Goal: Information Seeking & Learning: Understand process/instructions

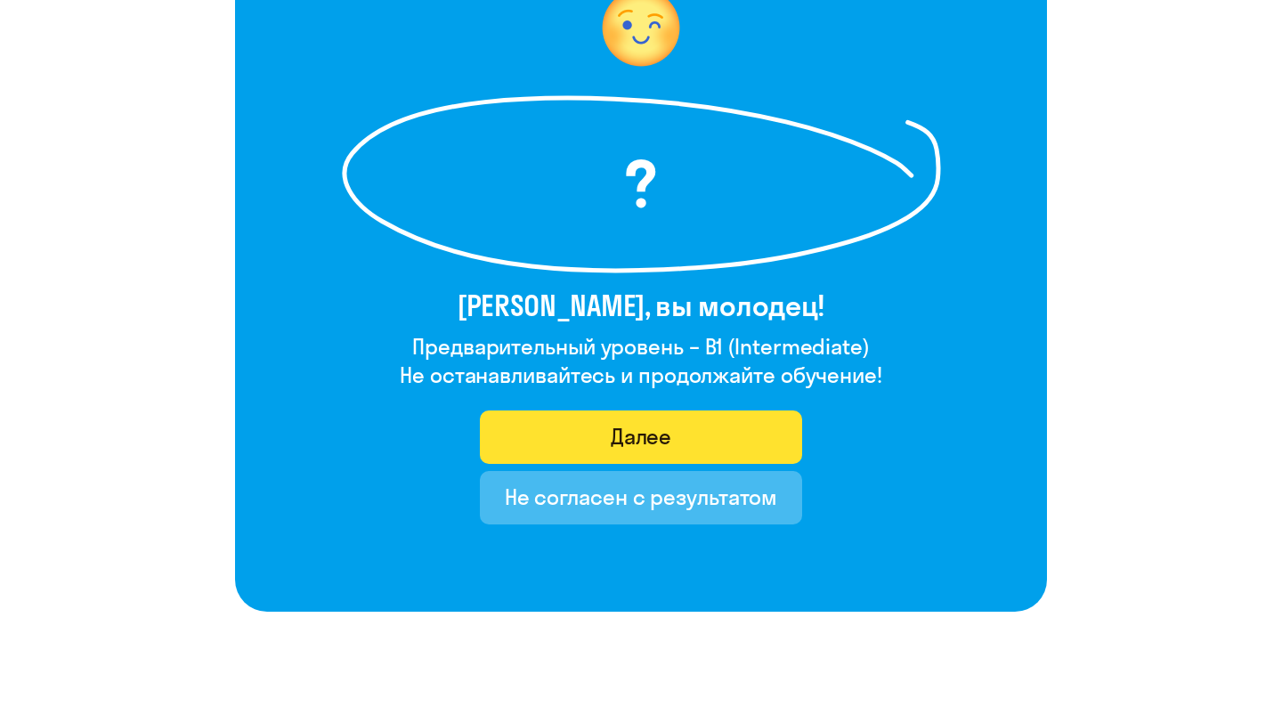
scroll to position [251, 0]
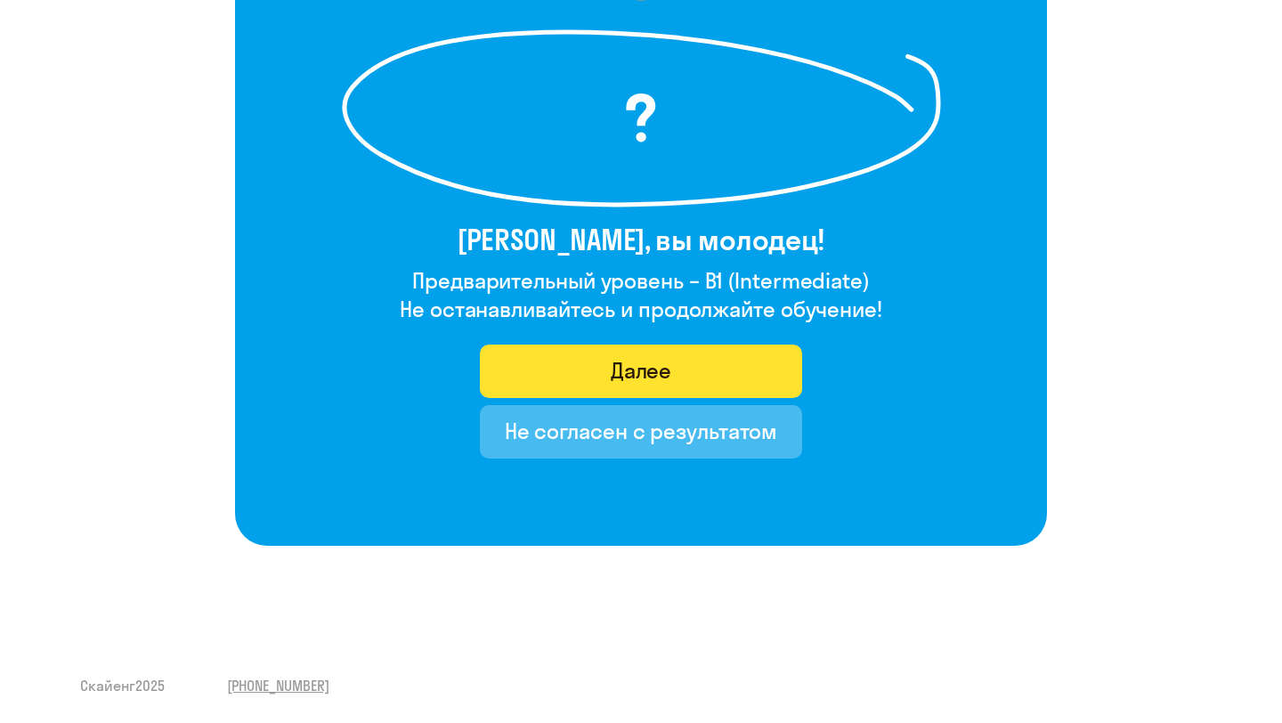
click at [633, 385] on button "Далее" at bounding box center [641, 371] width 323 height 53
click at [625, 371] on font "Далее" at bounding box center [641, 370] width 61 height 27
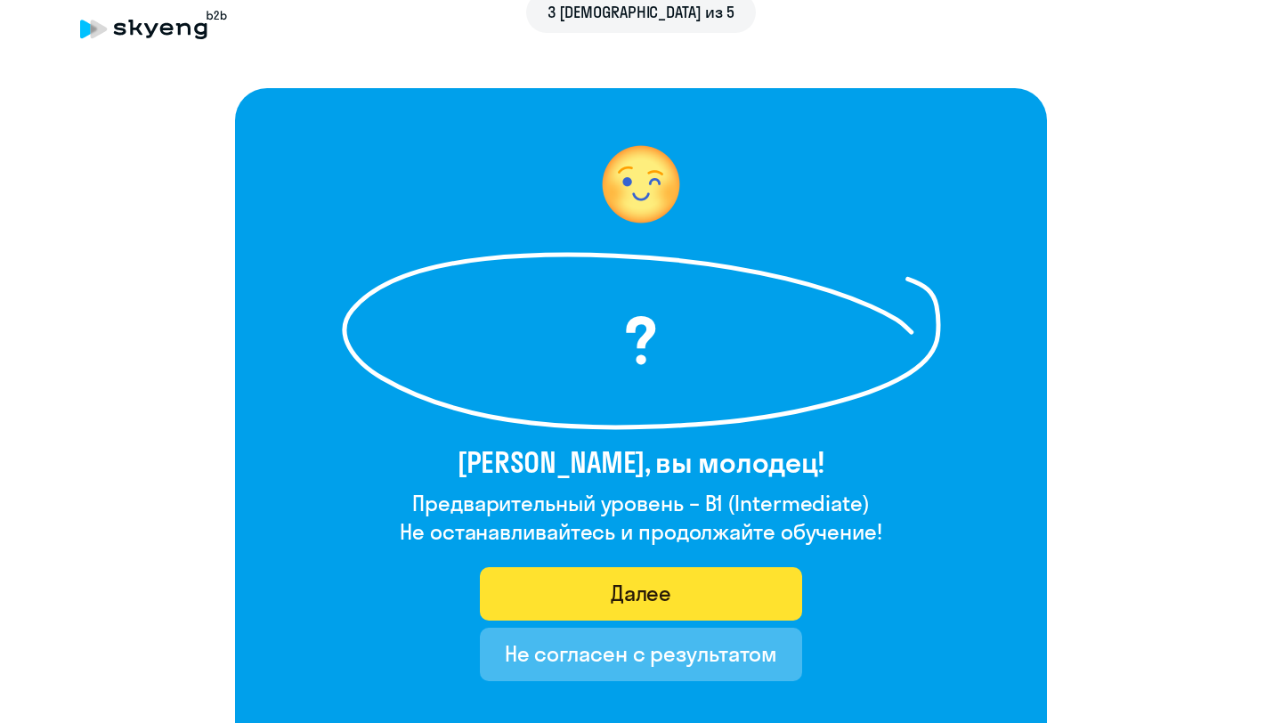
scroll to position [0, 0]
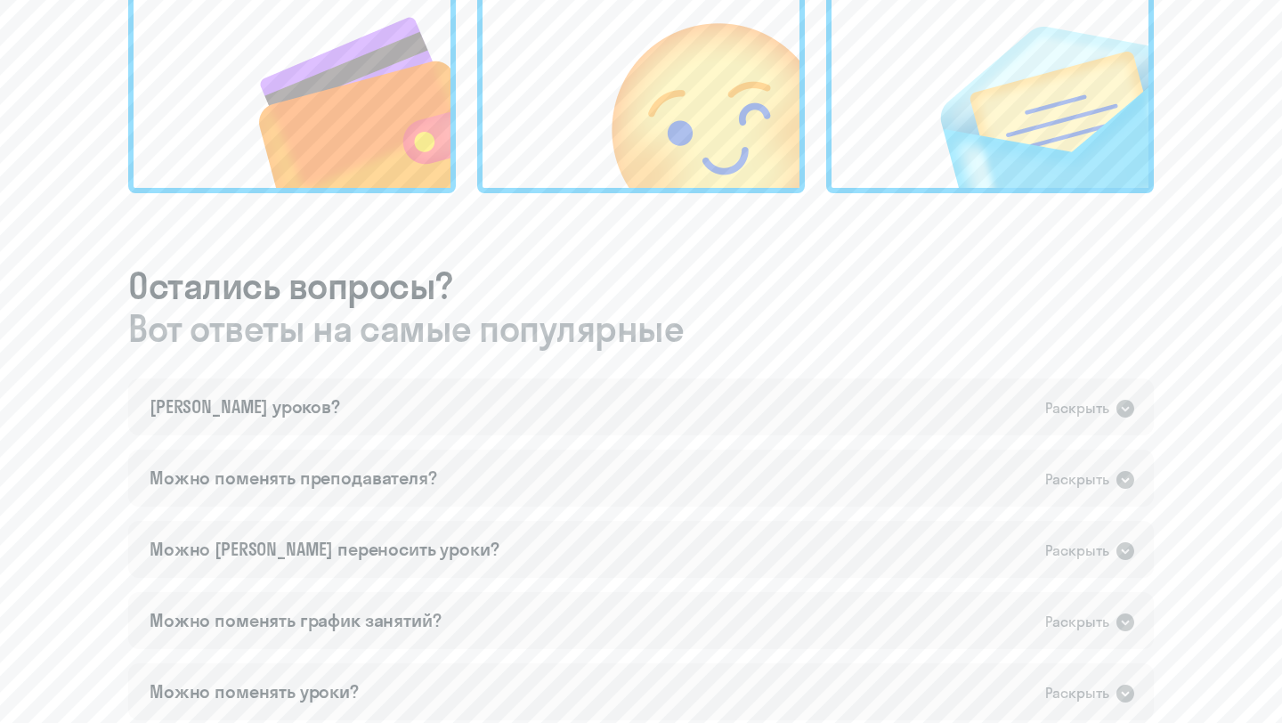
scroll to position [753, 0]
click at [1111, 409] on div "Раскрыть" at bounding box center [1090, 405] width 91 height 23
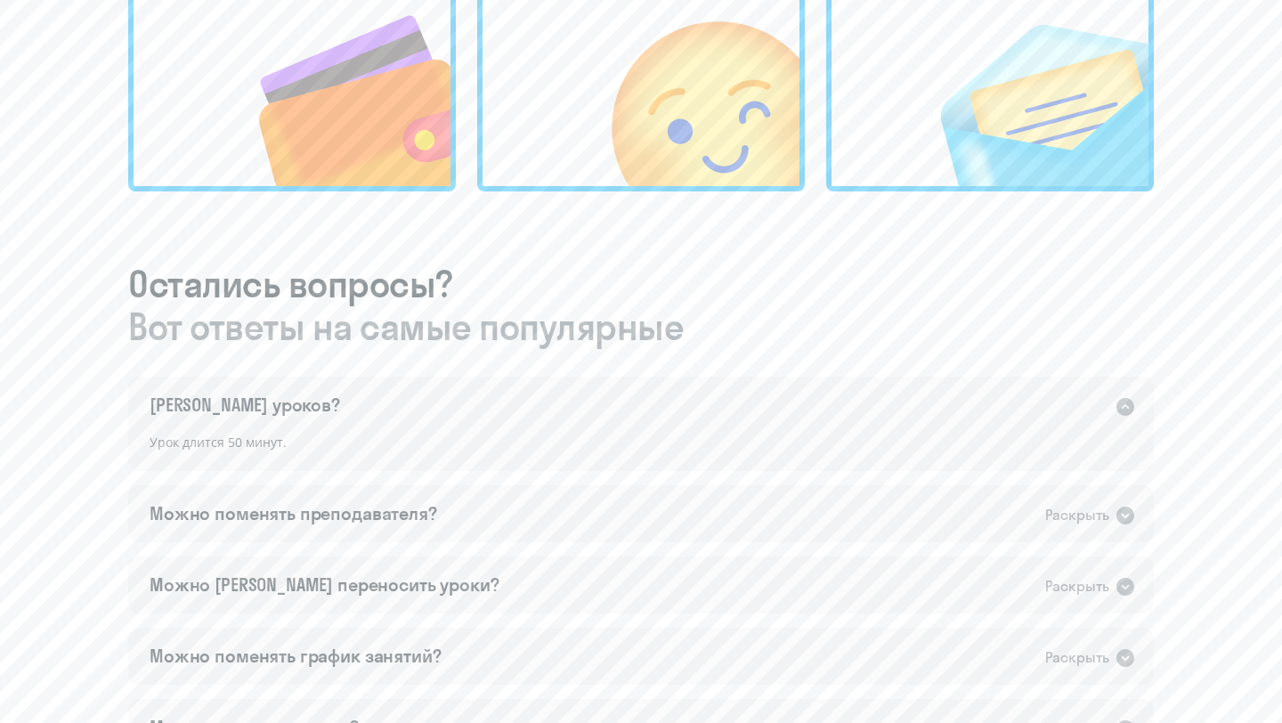
click at [1111, 409] on div "Раскрыть" at bounding box center [1090, 405] width 91 height 23
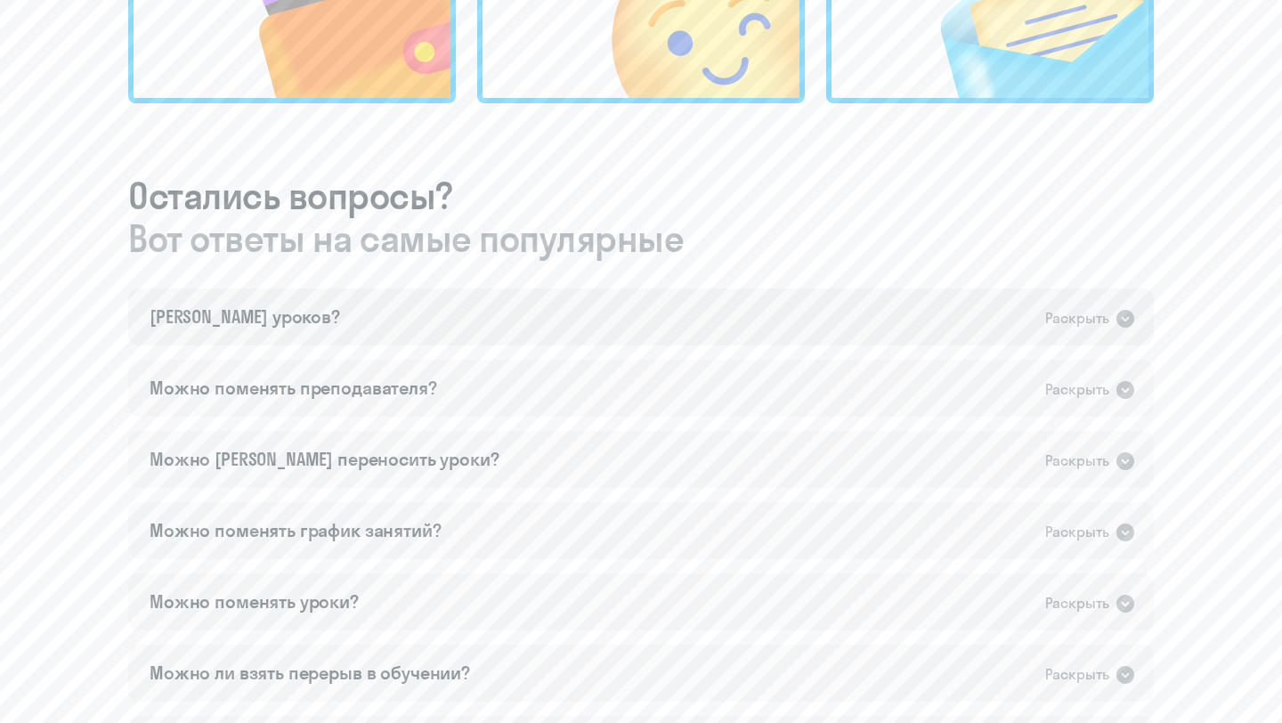
scroll to position [849, 0]
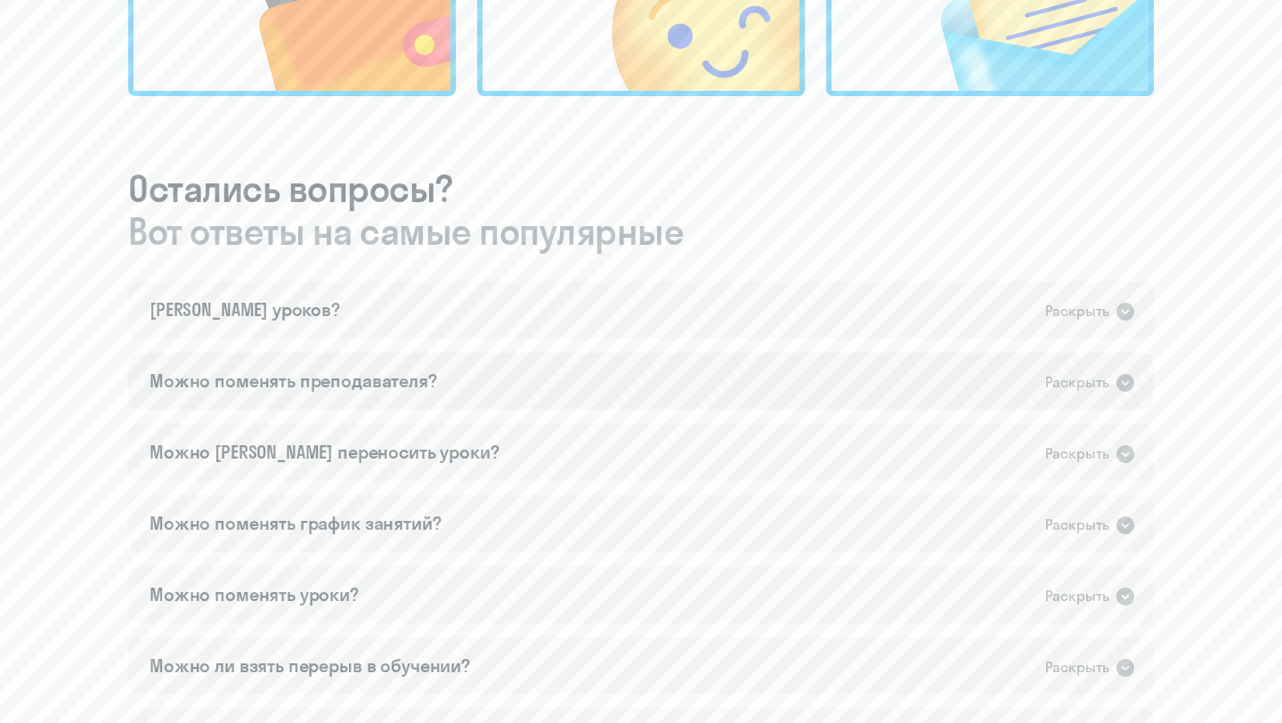
click at [1125, 385] on icon at bounding box center [1125, 382] width 21 height 21
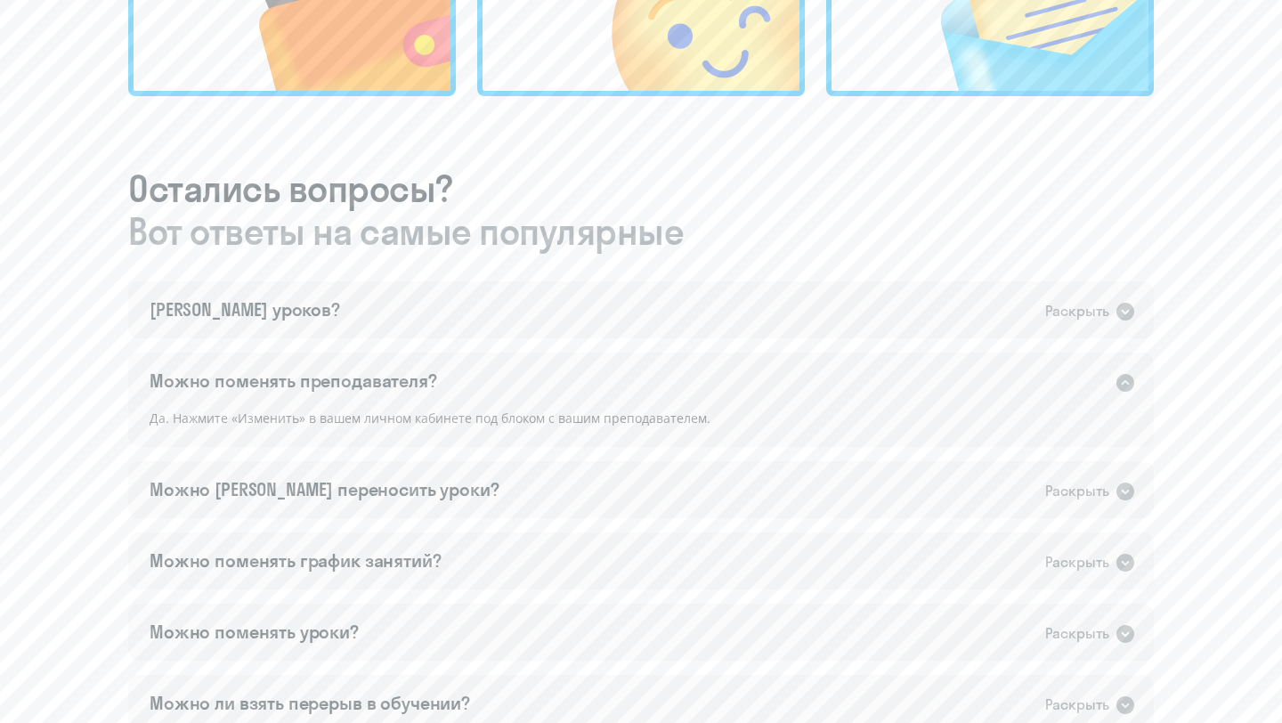
click at [1125, 385] on icon at bounding box center [1126, 383] width 18 height 18
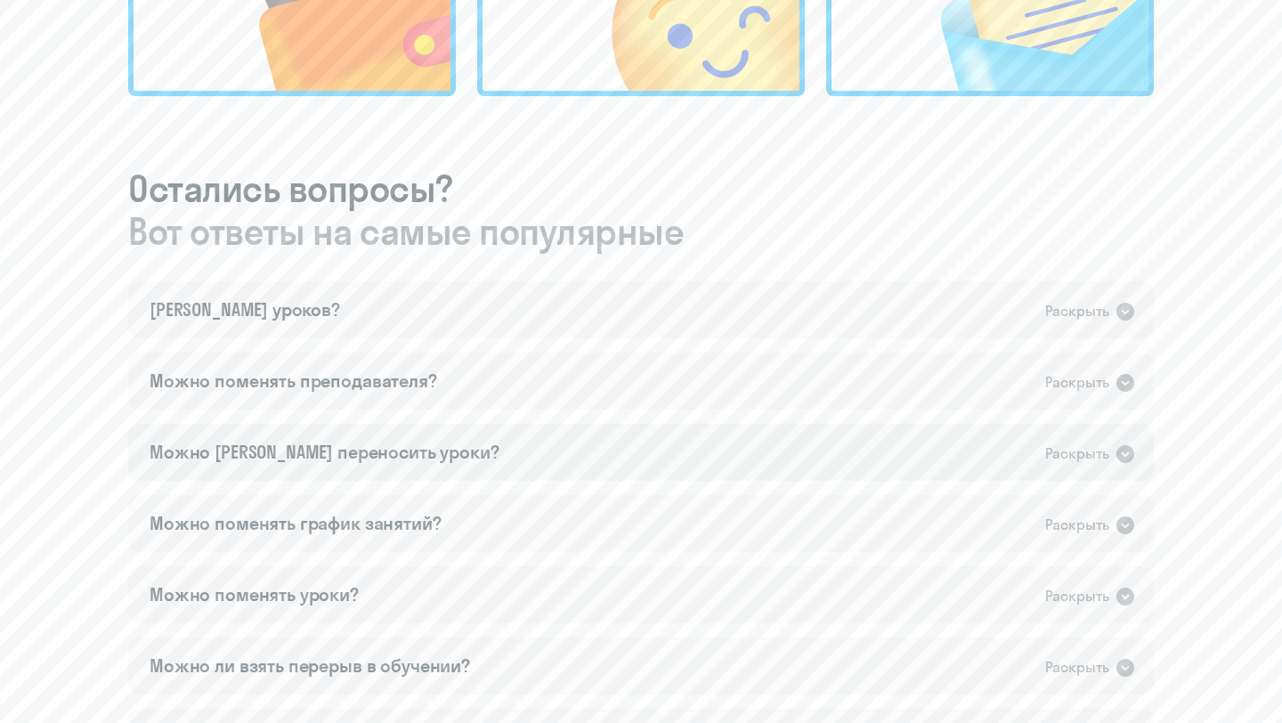
click at [1125, 463] on icon at bounding box center [1125, 453] width 21 height 21
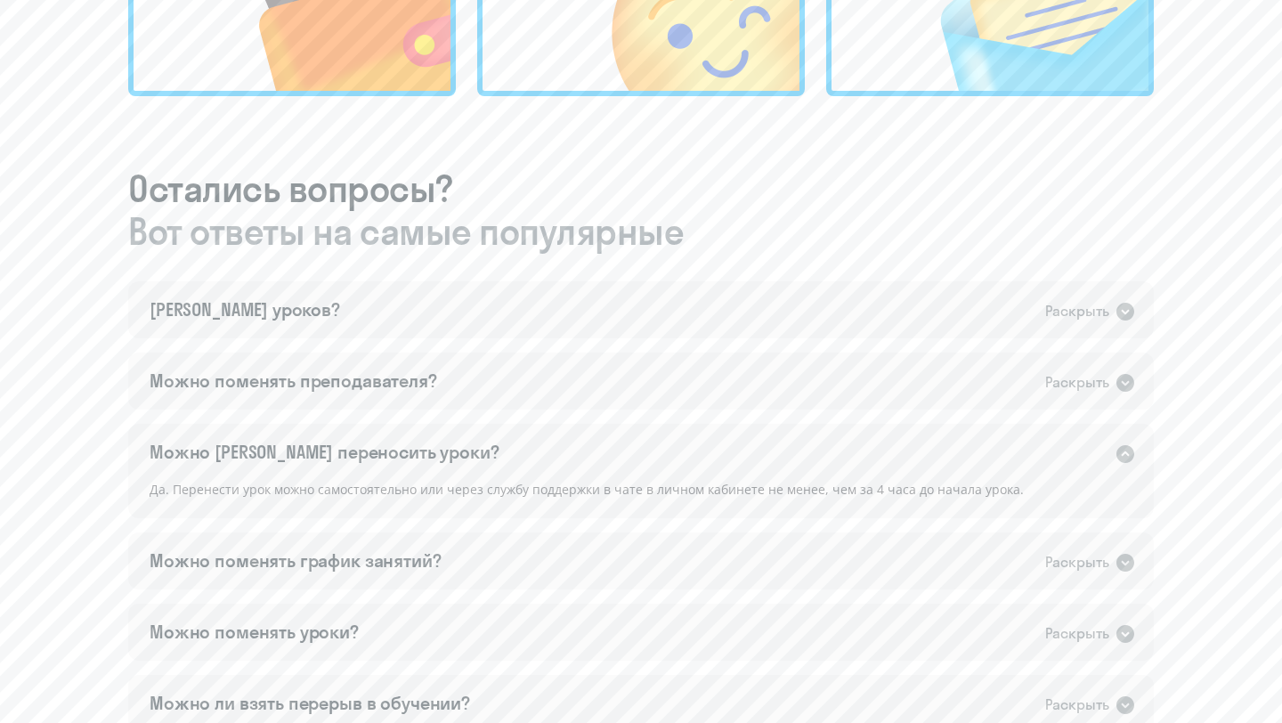
click at [1125, 462] on icon at bounding box center [1126, 454] width 18 height 18
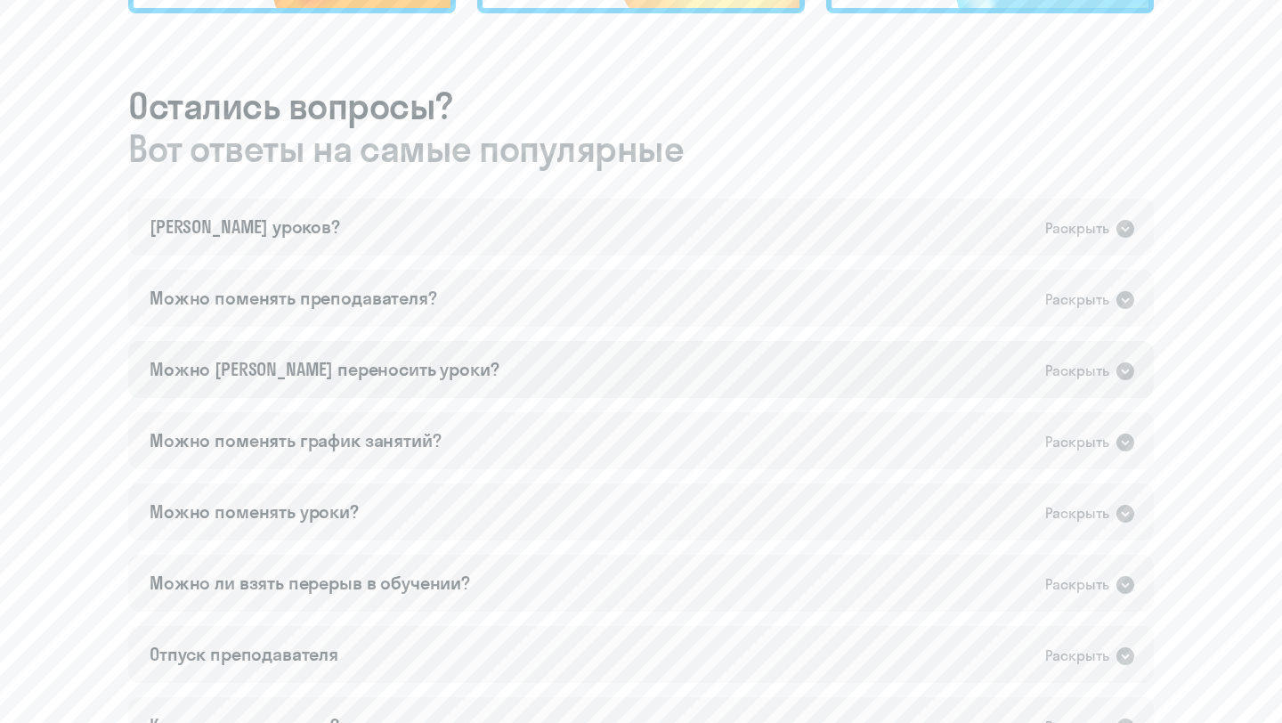
scroll to position [932, 0]
click at [1125, 462] on div "Можно поменять график занятий? Раскрыть" at bounding box center [641, 439] width 1026 height 57
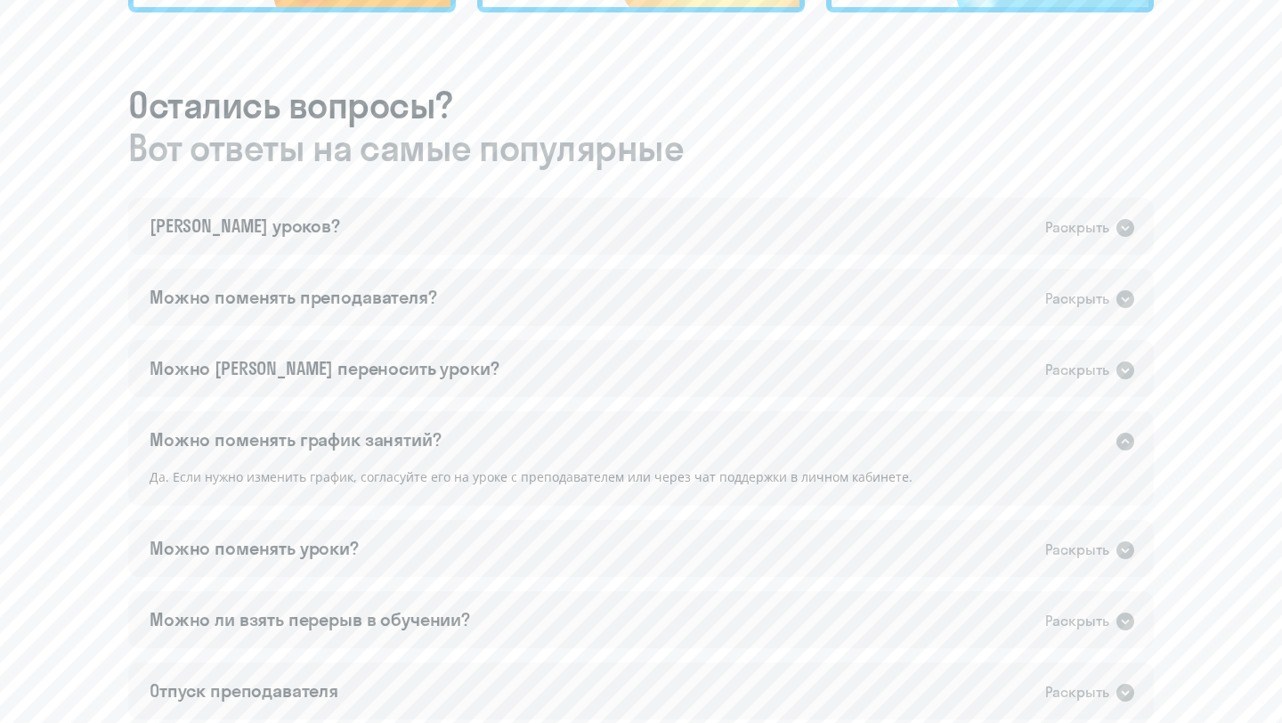
click at [1125, 453] on div "Можно поменять график занятий? Раскрыть" at bounding box center [641, 439] width 1026 height 57
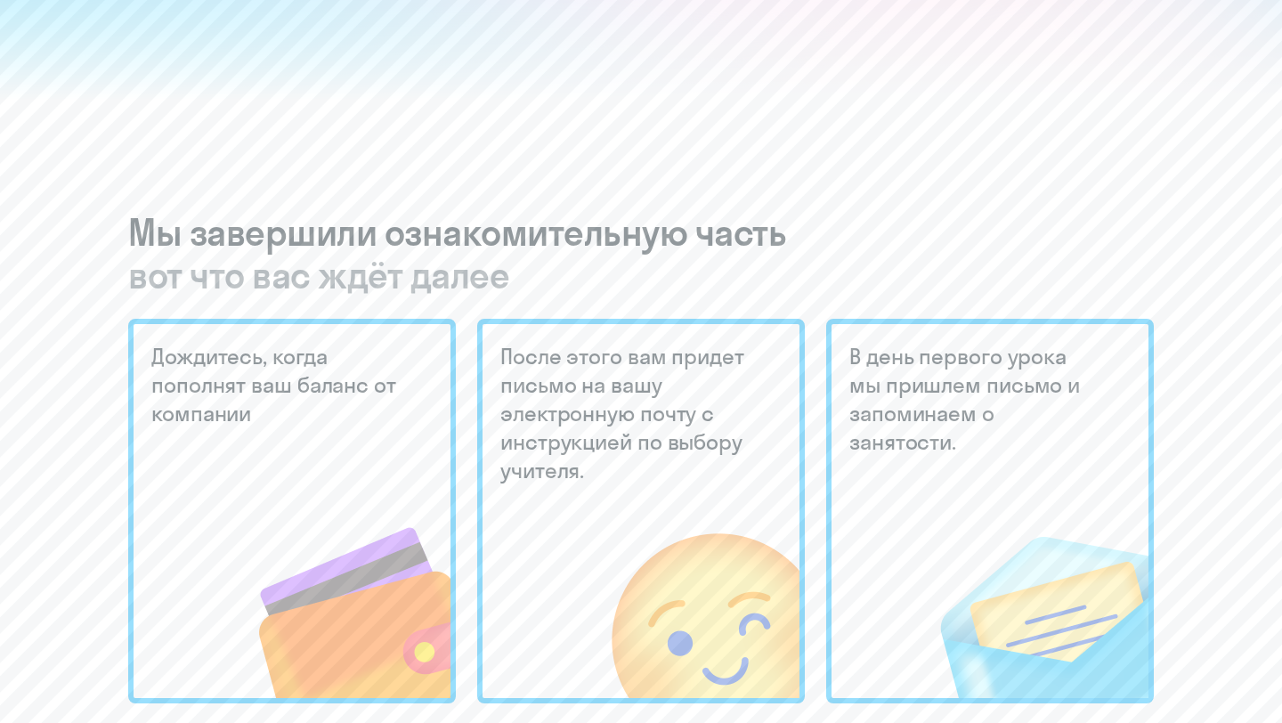
scroll to position [0, 0]
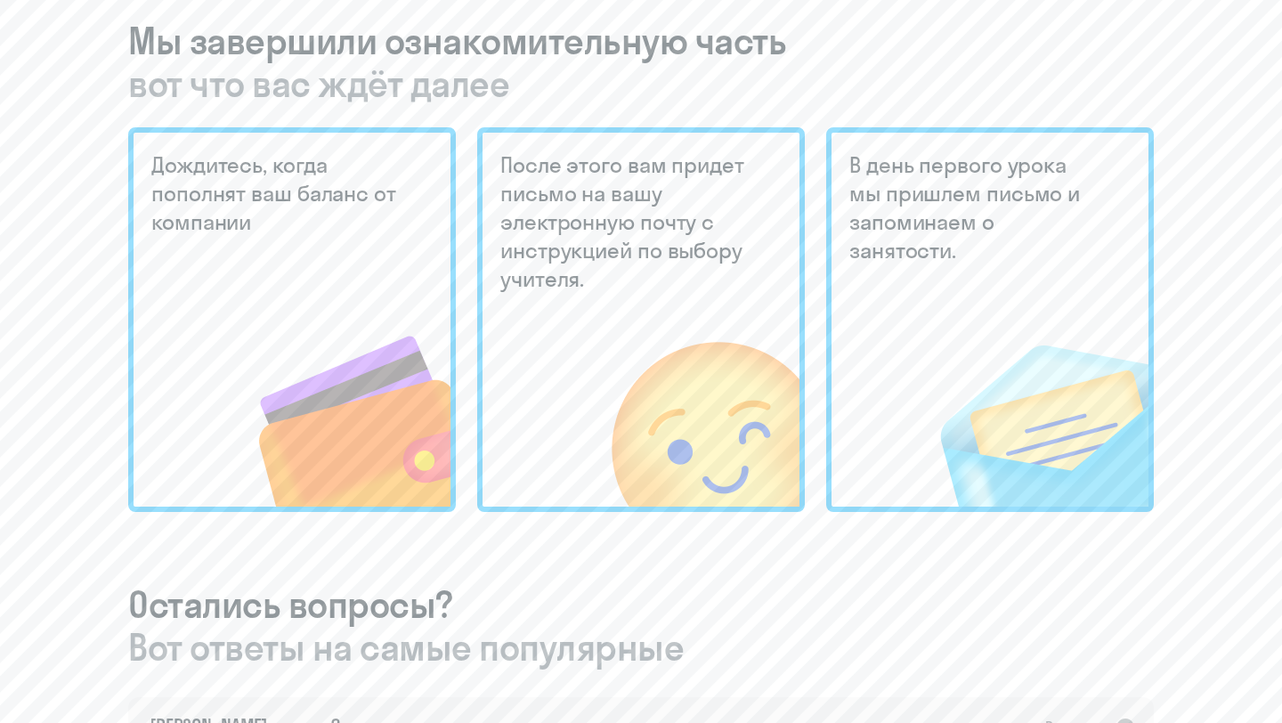
click at [1000, 368] on img at bounding box center [1017, 387] width 264 height 240
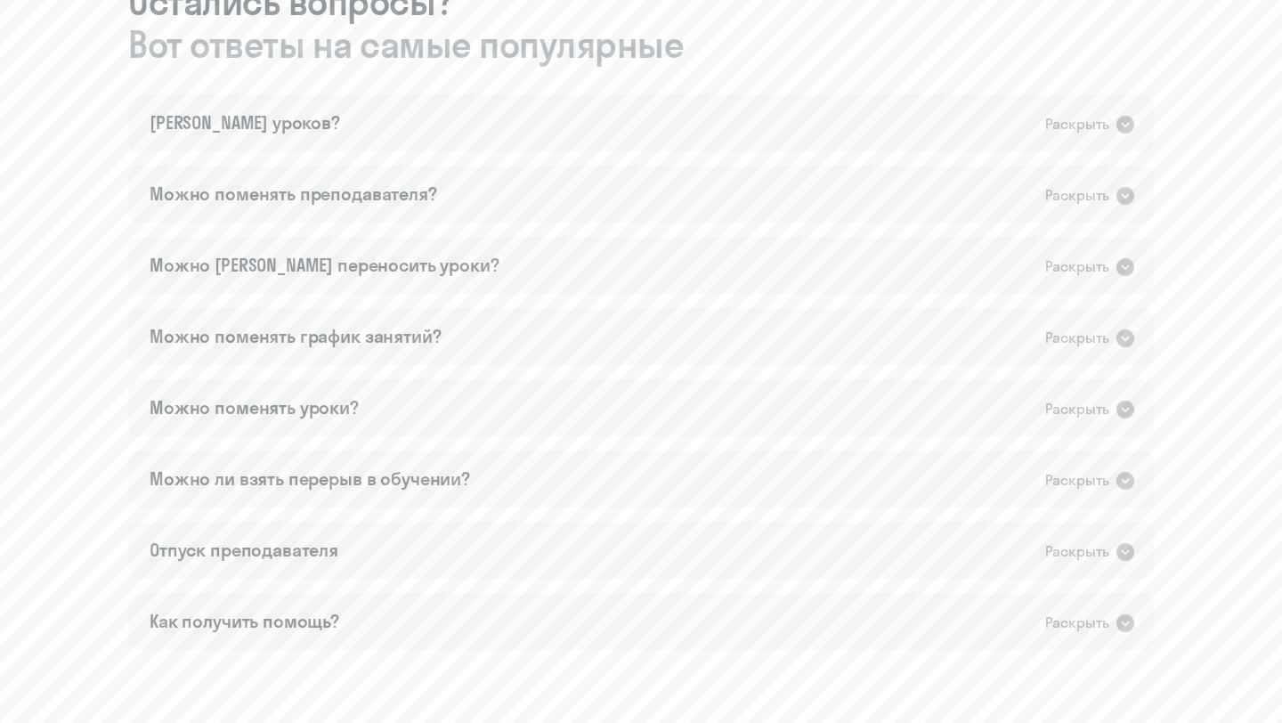
scroll to position [1140, 0]
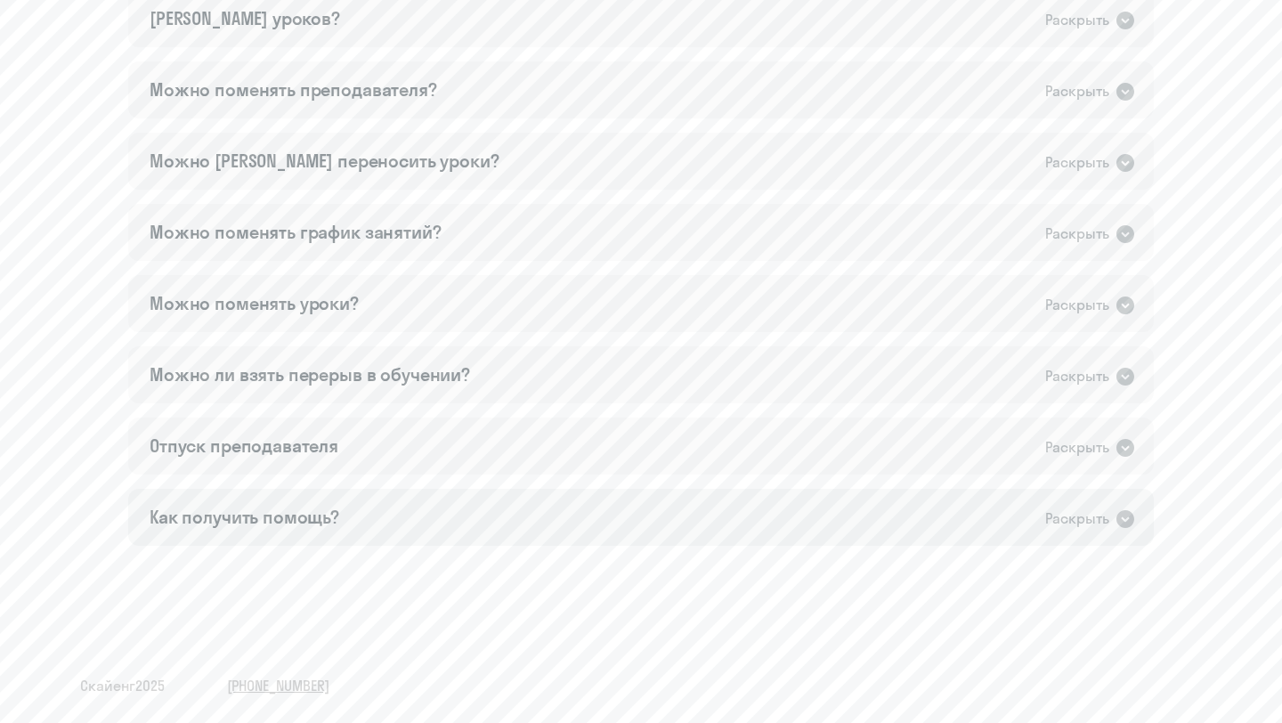
click at [664, 497] on div "Как получить помощь? Раскрыть" at bounding box center [641, 517] width 1026 height 57
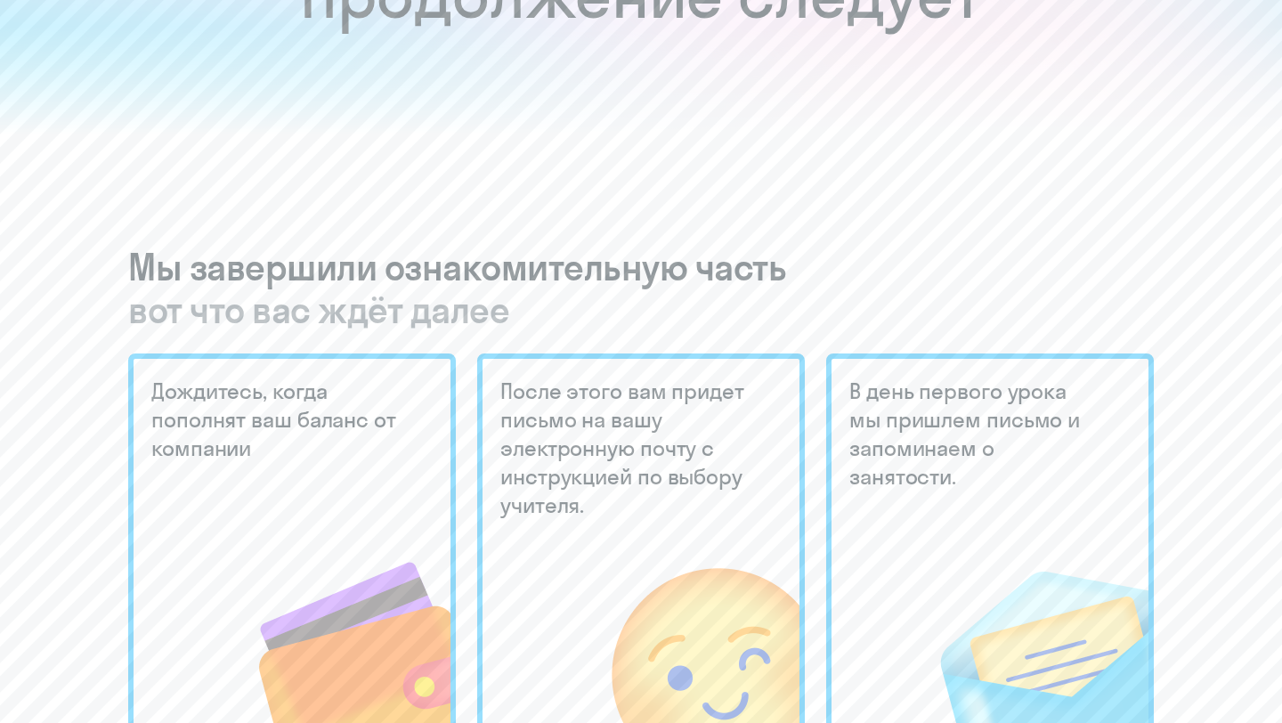
scroll to position [0, 0]
